Goal: Information Seeking & Learning: Learn about a topic

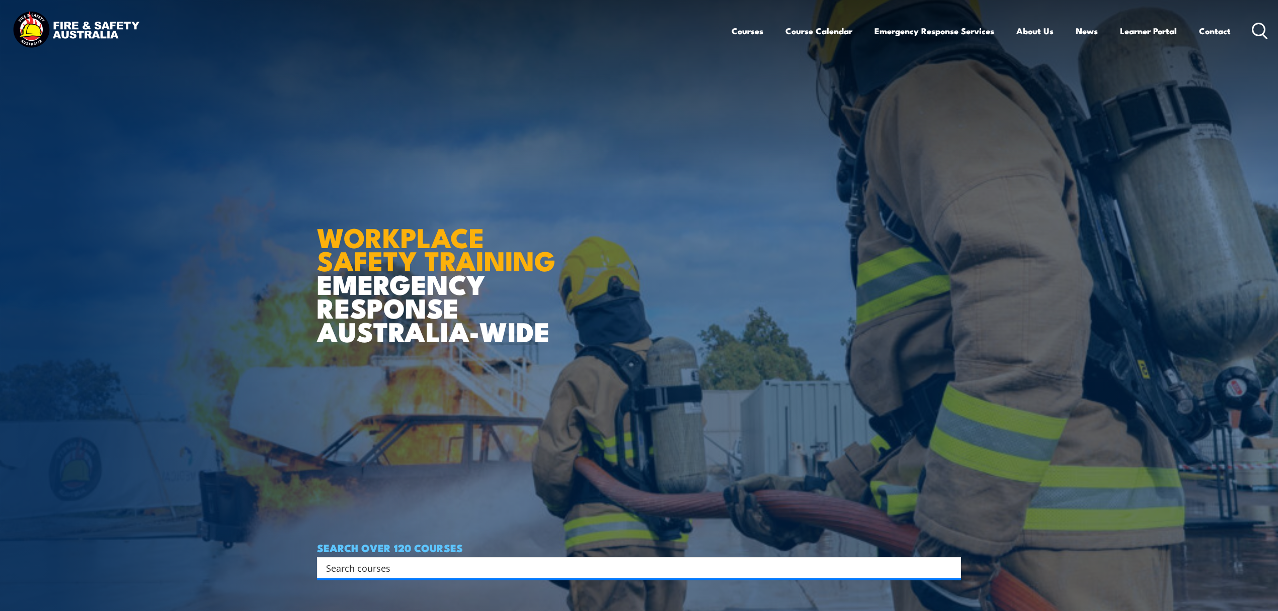
click at [367, 564] on input "Search input" at bounding box center [632, 567] width 613 height 15
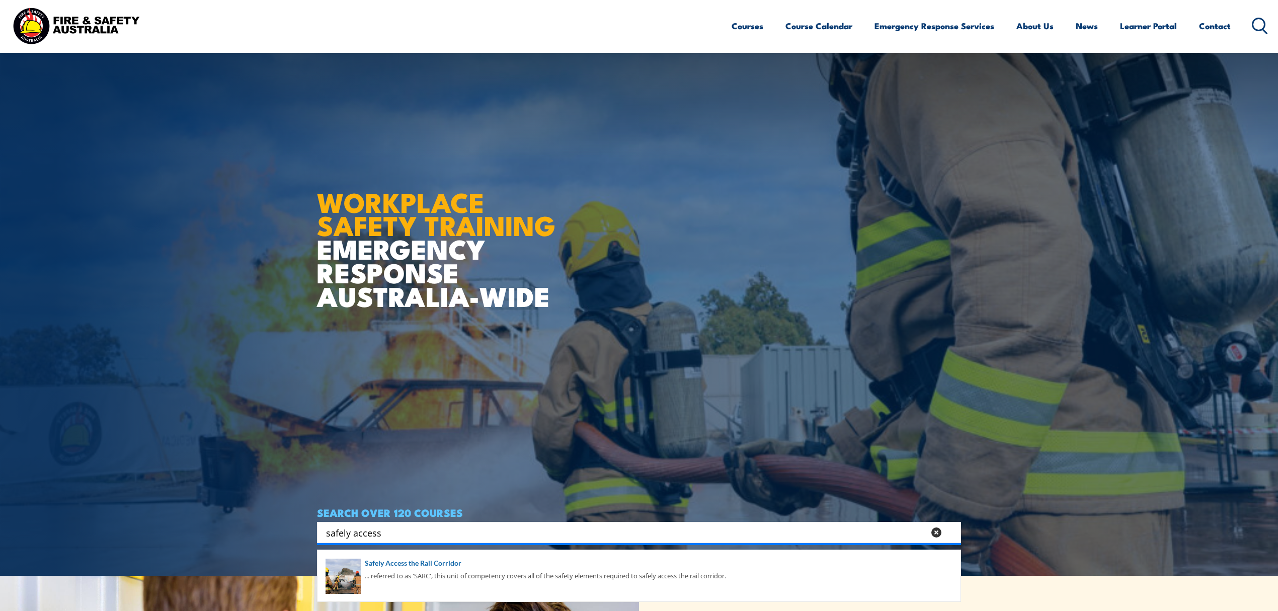
scroll to position [67, 0]
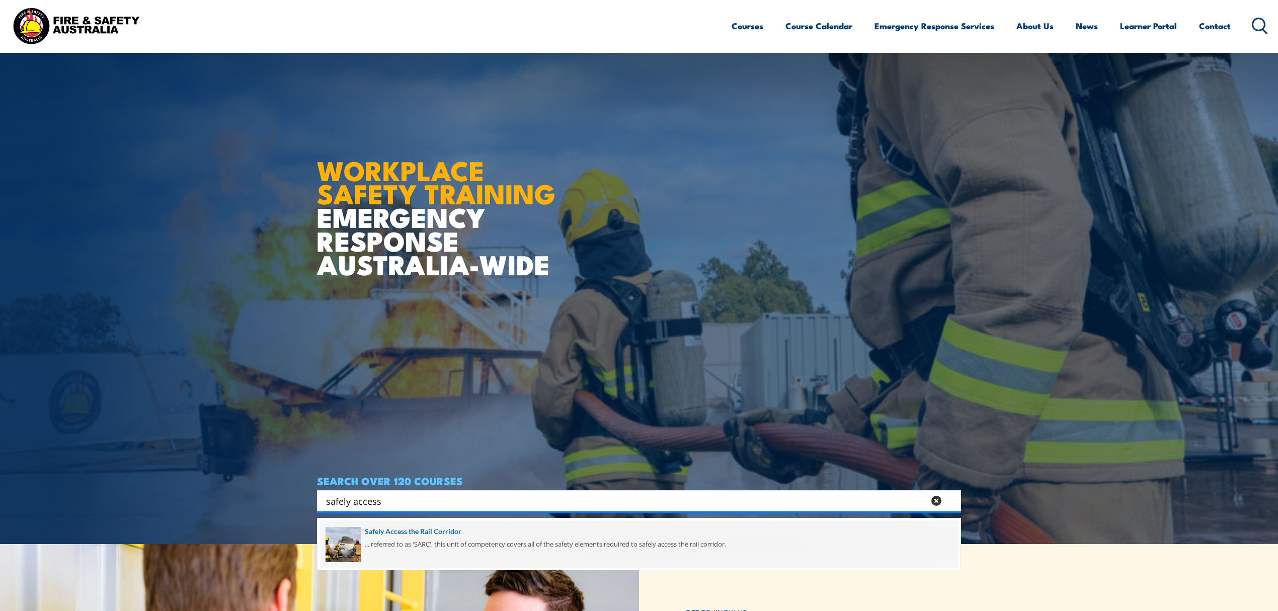
type input "safely access"
click at [382, 530] on span at bounding box center [639, 543] width 638 height 47
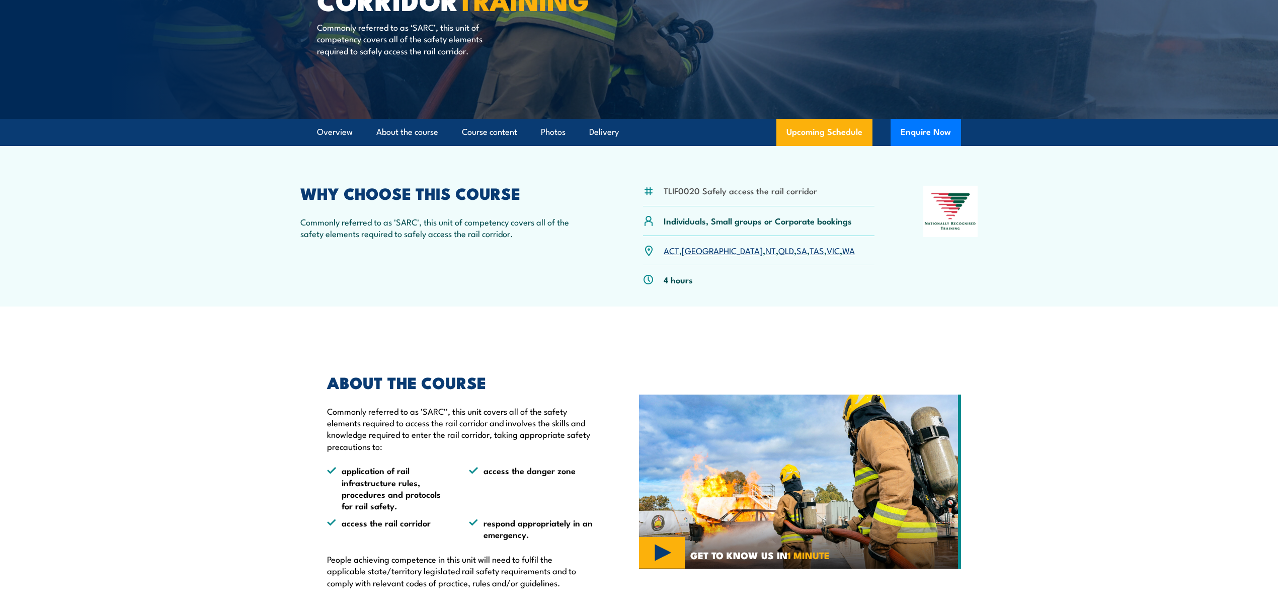
scroll to position [201, 0]
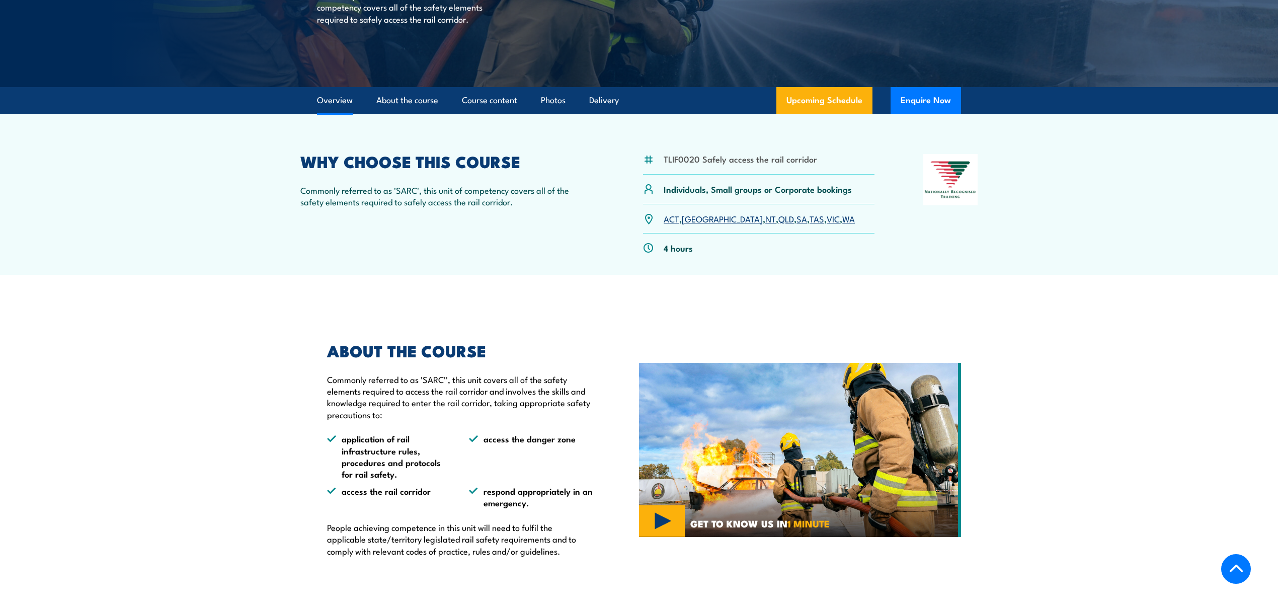
click at [334, 414] on div "ABOUT THE COURSE Commonly referred to as 'SARC'', this unit covers all of the s…" at bounding box center [455, 449] width 276 height 213
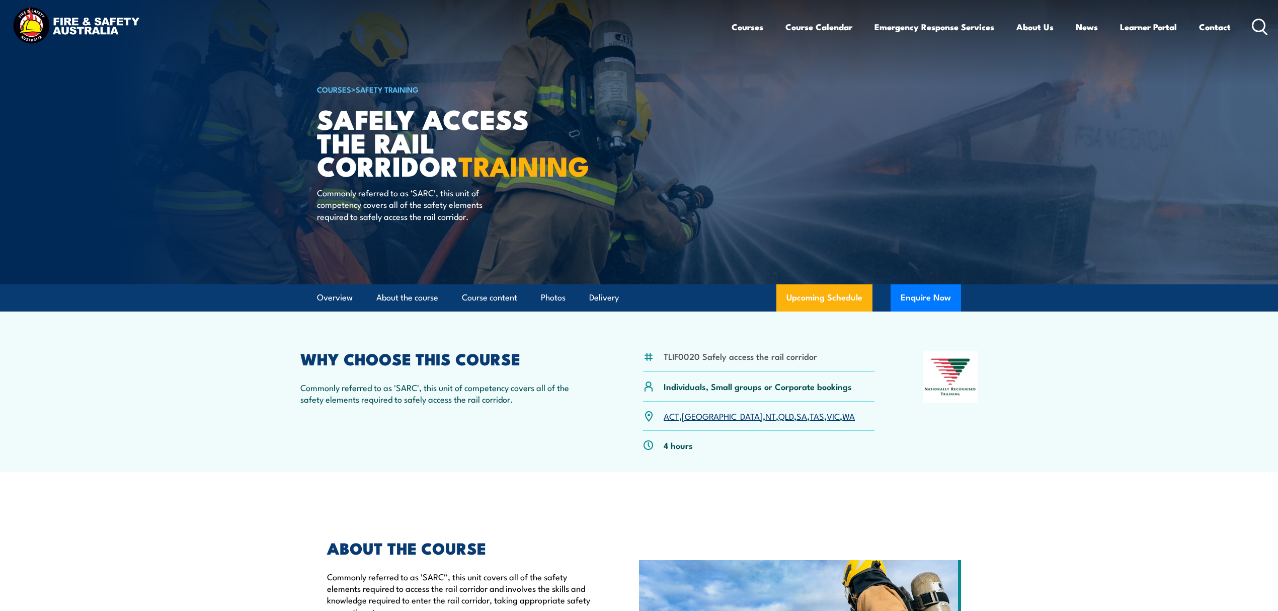
scroll to position [0, 0]
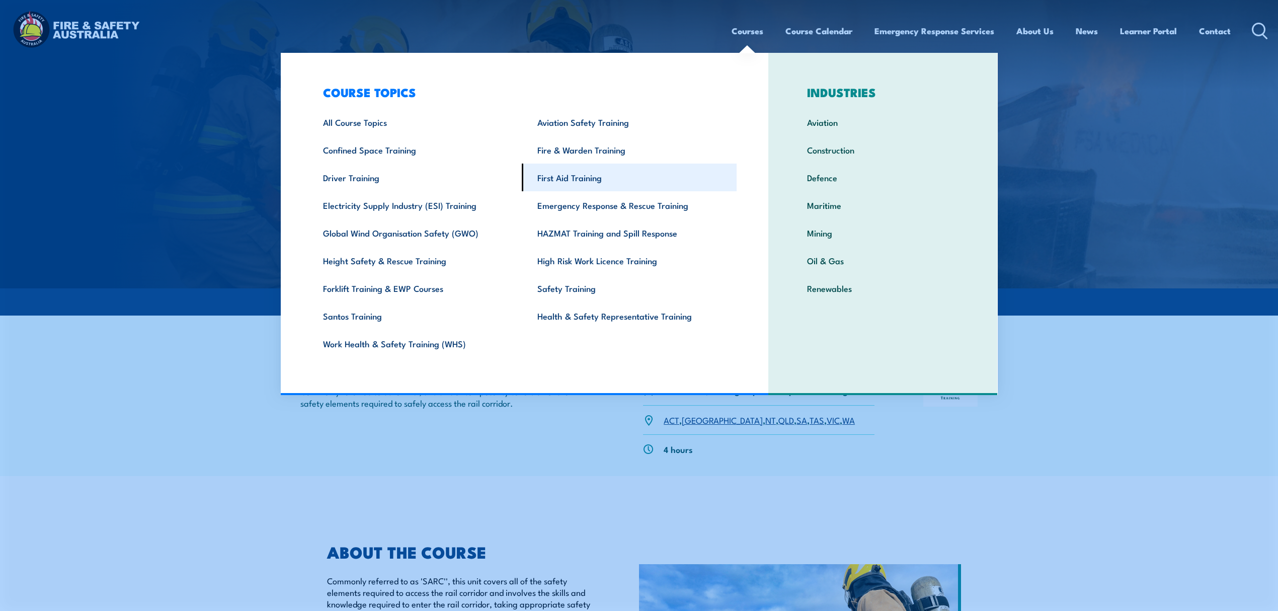
click at [600, 174] on link "First Aid Training" at bounding box center [629, 178] width 215 height 28
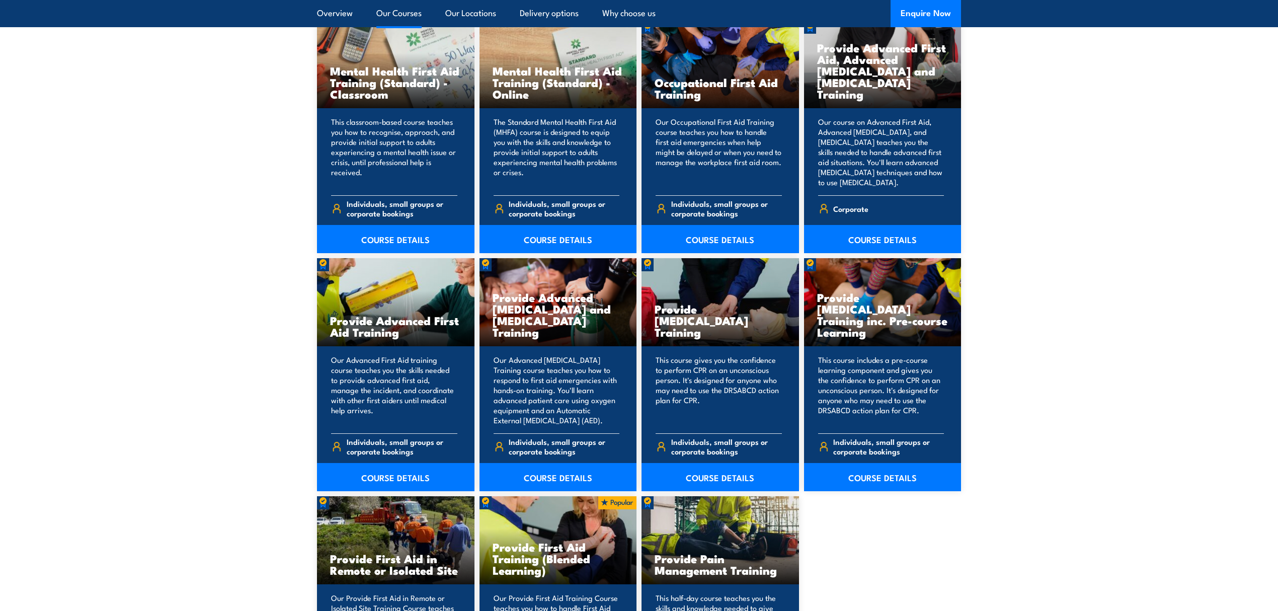
scroll to position [1140, 0]
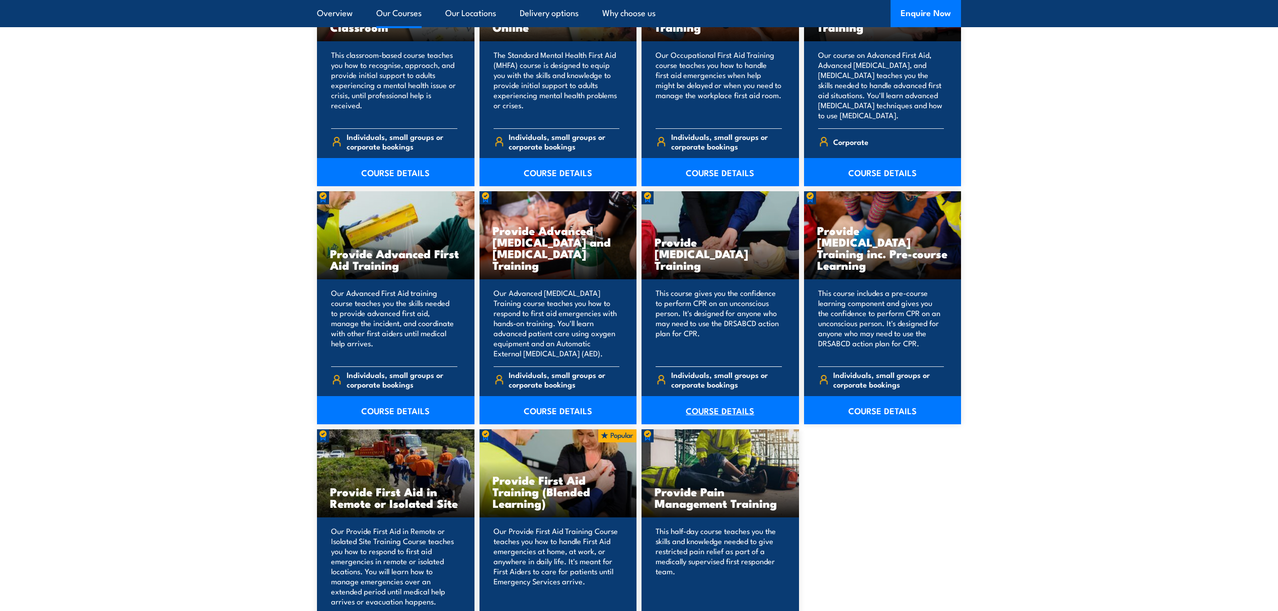
click at [743, 403] on link "COURSE DETAILS" at bounding box center [720, 410] width 157 height 28
